Goal: Transaction & Acquisition: Register for event/course

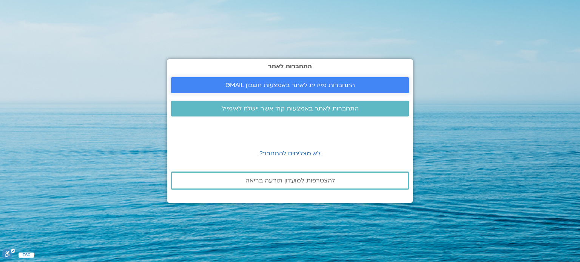
click at [285, 82] on span "התחברות מיידית לאתר באמצעות חשבון GMAIL" at bounding box center [290, 85] width 130 height 7
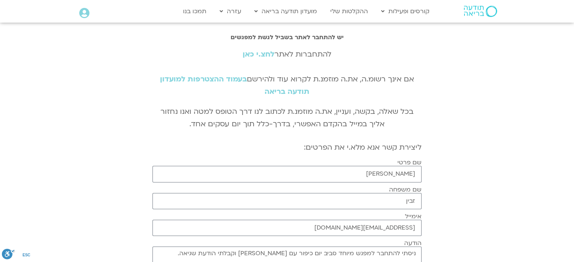
click at [260, 52] on link "לחצ.י כאן" at bounding box center [259, 54] width 32 height 10
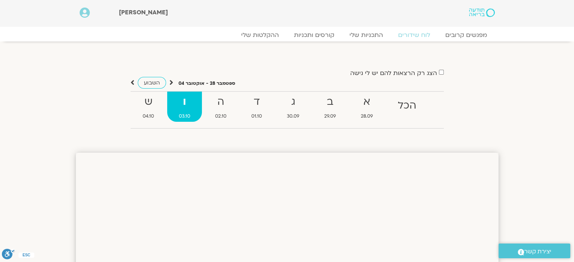
click at [177, 104] on strong "ו" at bounding box center [184, 102] width 35 height 17
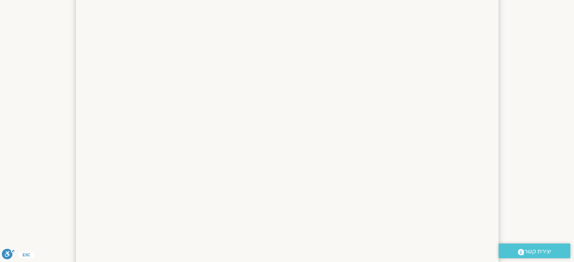
scroll to position [151, 0]
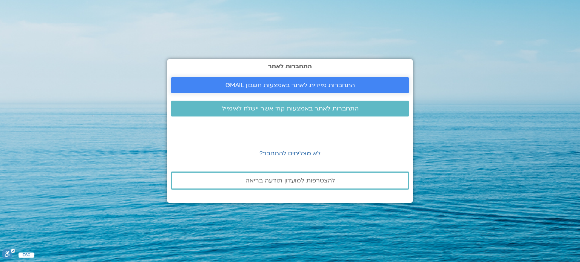
click at [337, 84] on span "התחברות מיידית לאתר באמצעות חשבון GMAIL" at bounding box center [290, 85] width 130 height 7
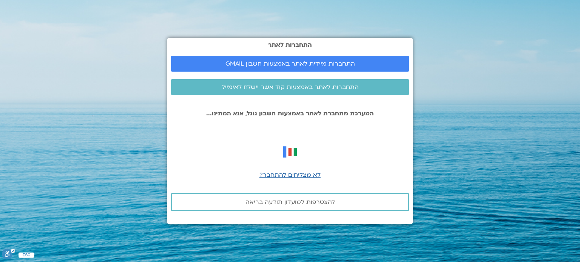
click at [317, 182] on div "לא מצליחים להתחבר?" at bounding box center [290, 177] width 238 height 15
click at [252, 69] on link "התחברות מיידית לאתר באמצעות חשבון GMAIL" at bounding box center [290, 64] width 238 height 16
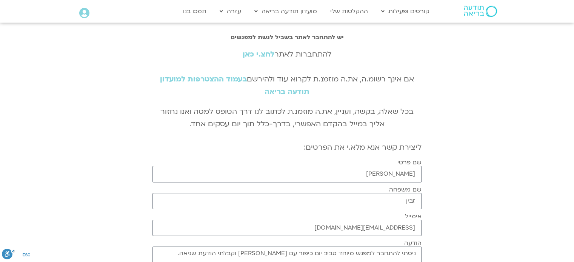
click at [221, 82] on link "בעמוד ההצטרפות למועדון תודעה בריאה" at bounding box center [235, 85] width 150 height 22
click at [230, 81] on link "בעמוד ההצטרפות למועדון תודעה בריאה" at bounding box center [235, 85] width 150 height 22
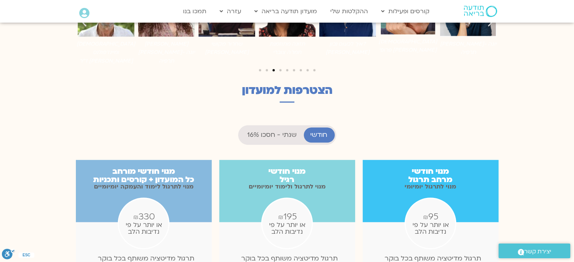
scroll to position [567, 0]
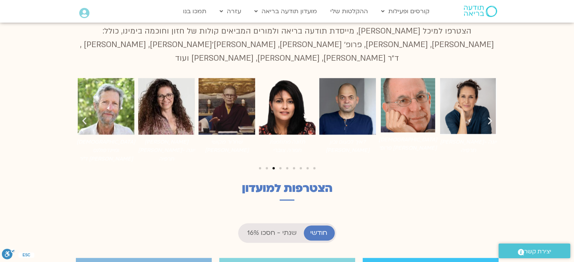
click at [349, 105] on img "7 / 9" at bounding box center [348, 106] width 57 height 57
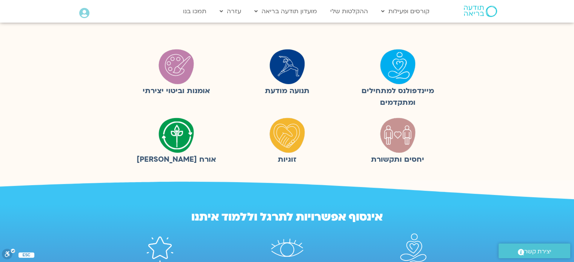
scroll to position [0, 0]
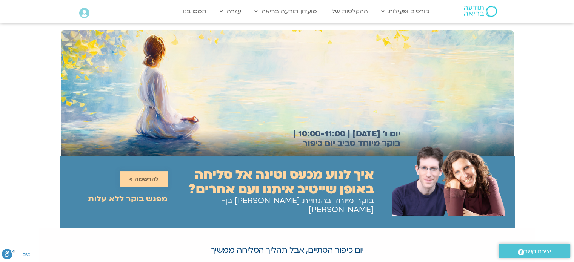
click at [142, 179] on span "להרשמה >" at bounding box center [143, 179] width 29 height 7
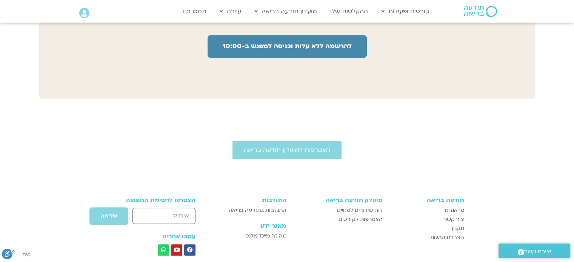
scroll to position [567, 0]
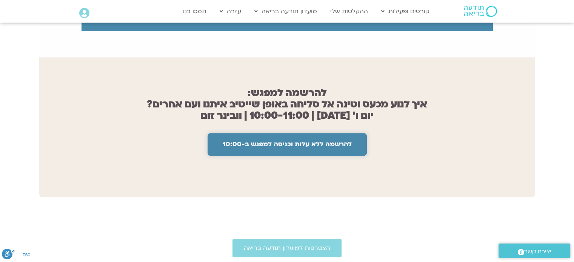
click at [260, 143] on span "להרשמה ללא עלות וכניסה למפגש ב-10:00" at bounding box center [287, 145] width 129 height 8
